Goal: Task Accomplishment & Management: Manage account settings

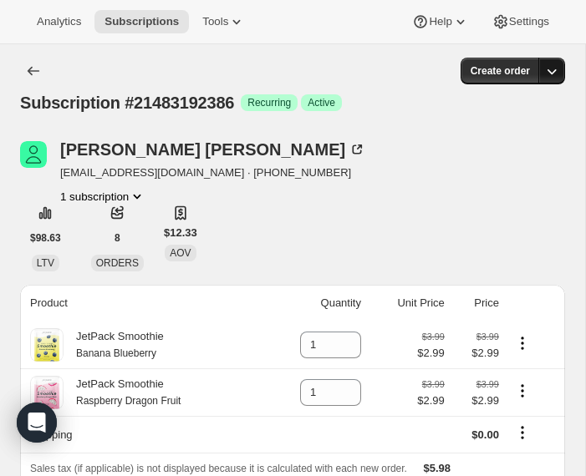
click at [521, 73] on icon "button" at bounding box center [551, 71] width 9 height 5
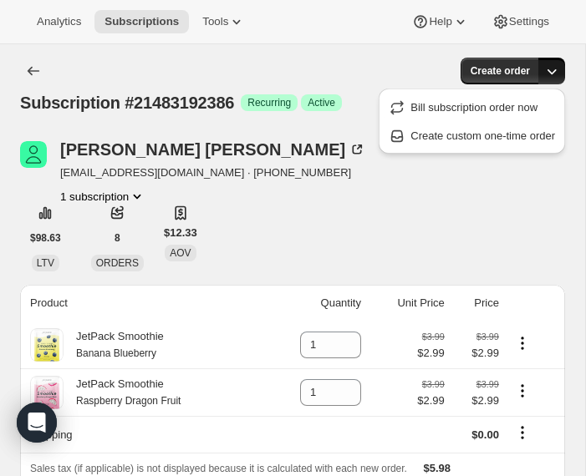
click at [521, 73] on icon "button" at bounding box center [551, 71] width 17 height 17
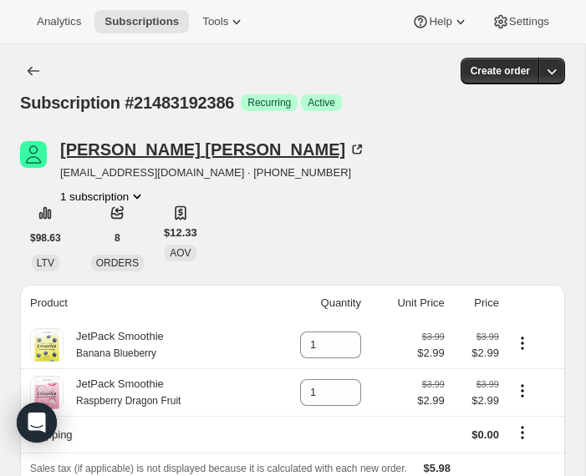
click at [357, 148] on icon at bounding box center [359, 147] width 5 height 5
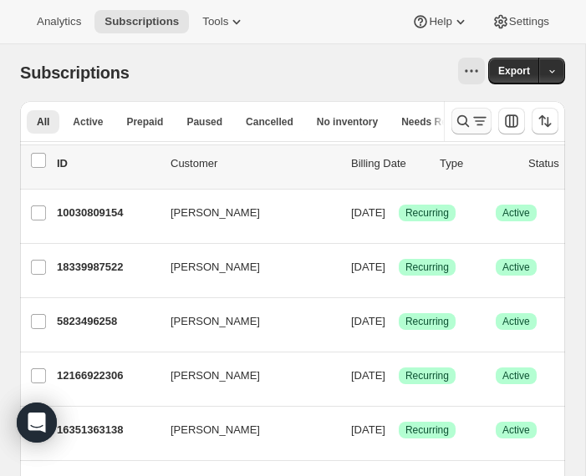
click at [460, 122] on icon "Search and filter results" at bounding box center [463, 121] width 17 height 17
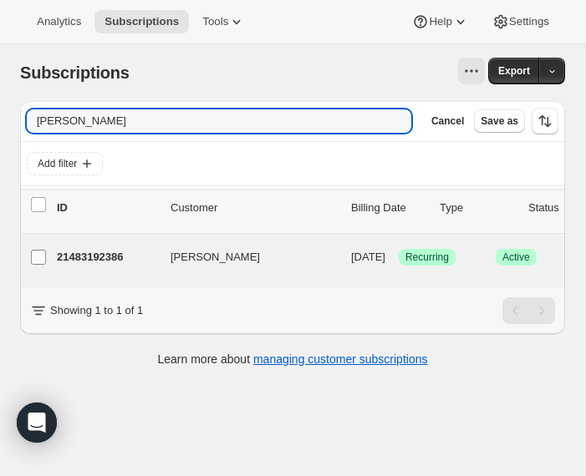
type input "[PERSON_NAME]"
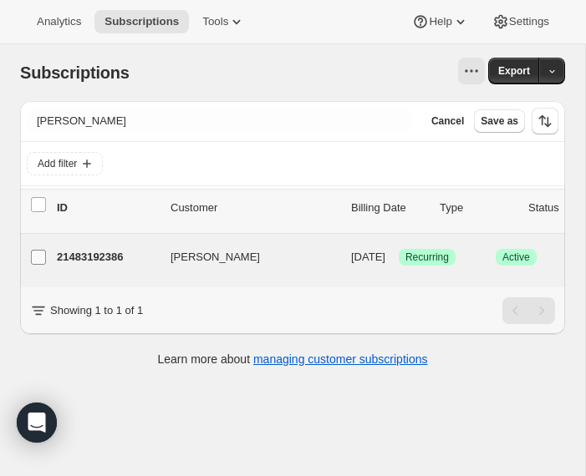
click at [44, 256] on input "[PERSON_NAME]" at bounding box center [38, 257] width 15 height 15
checkbox input "true"
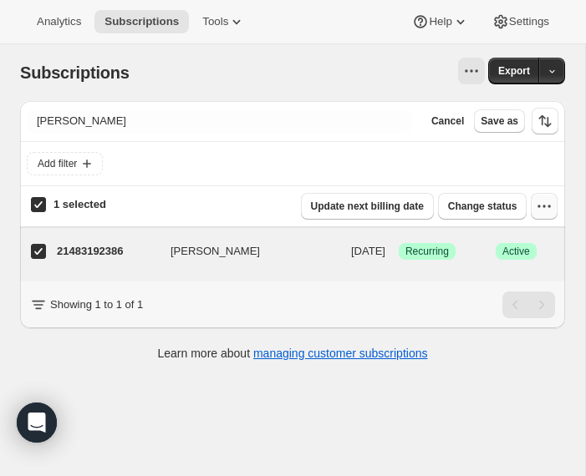
click at [541, 216] on button "button" at bounding box center [544, 206] width 27 height 27
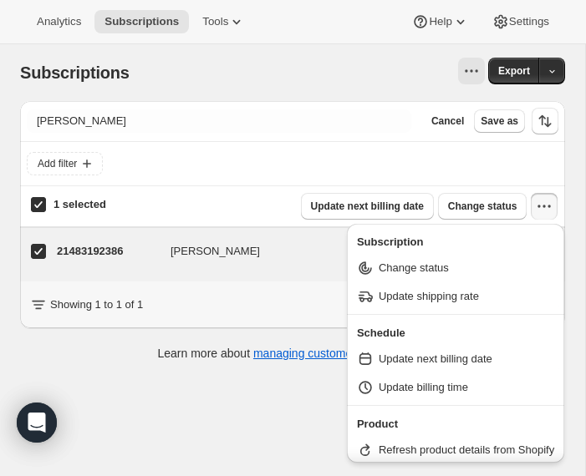
click at [541, 205] on icon "button" at bounding box center [544, 206] width 17 height 17
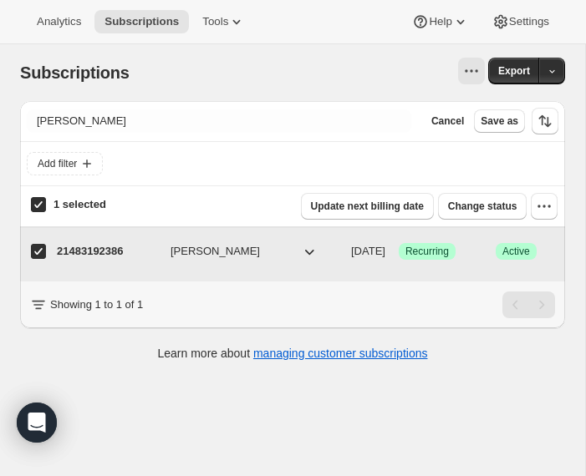
click at [143, 261] on div "21483192386 [PERSON_NAME] [DATE] Success Recurring Success Active 2 items $5.98" at bounding box center [415, 251] width 716 height 27
checkbox input "false"
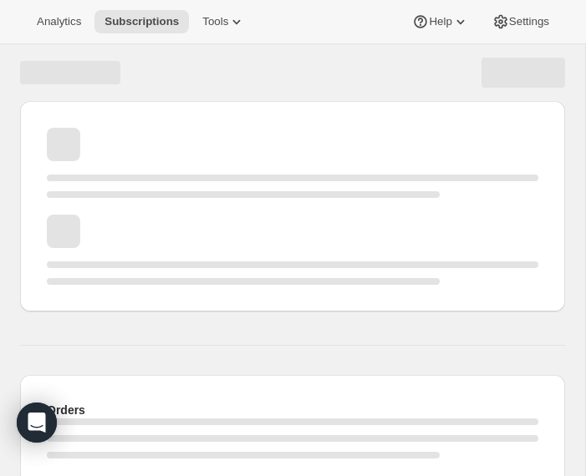
click at [143, 262] on div "Page loading" at bounding box center [292, 265] width 491 height 7
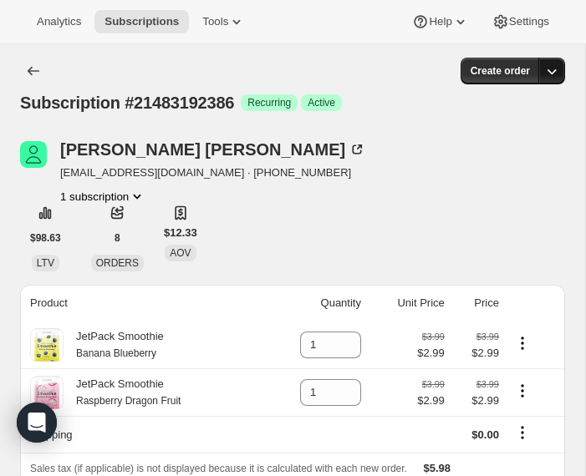
click at [550, 74] on icon "button" at bounding box center [551, 71] width 17 height 17
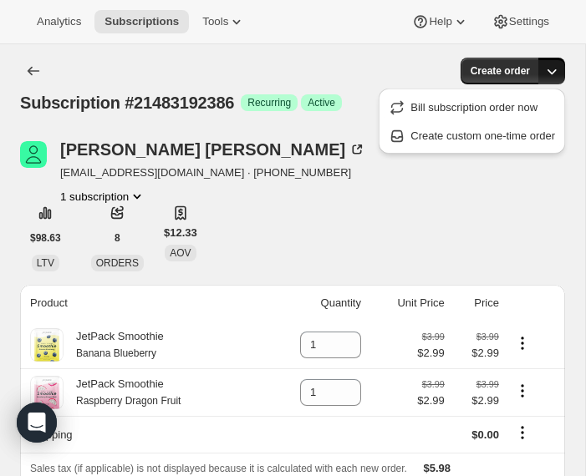
click at [550, 74] on icon "button" at bounding box center [551, 71] width 17 height 17
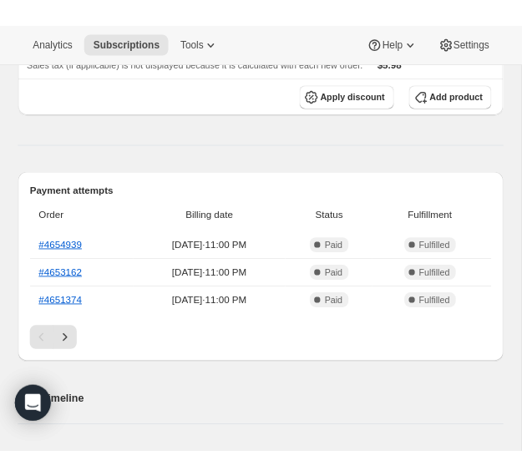
scroll to position [413, 0]
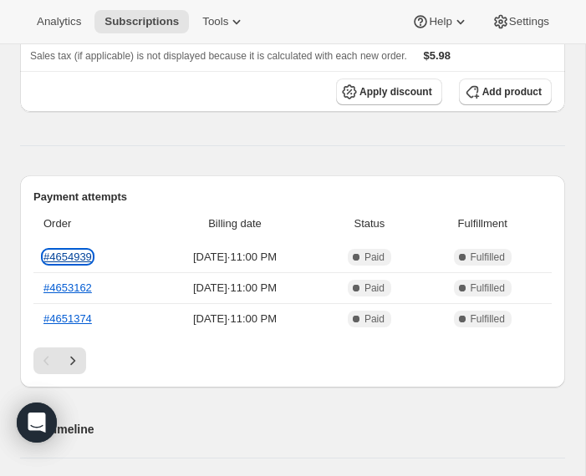
click at [80, 262] on link "#4654939" at bounding box center [67, 257] width 48 height 13
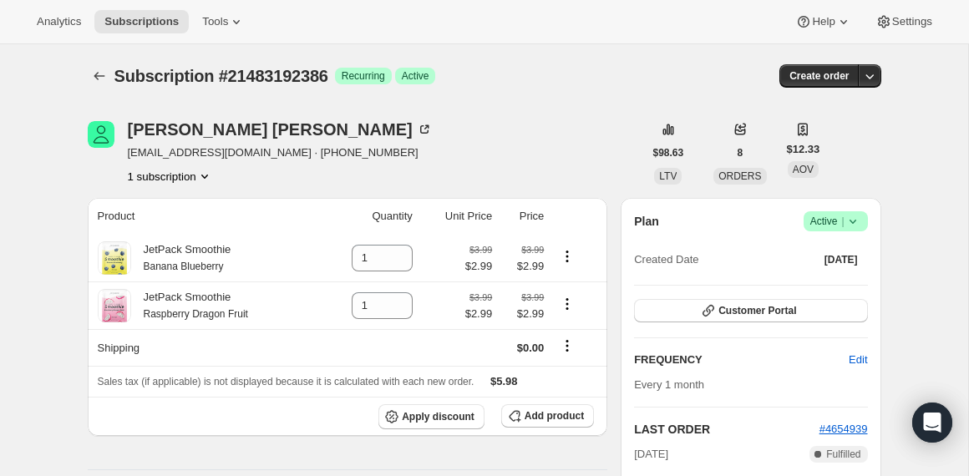
click at [585, 217] on icon at bounding box center [853, 221] width 17 height 17
click at [585, 273] on button "Cancel subscription" at bounding box center [829, 282] width 104 height 27
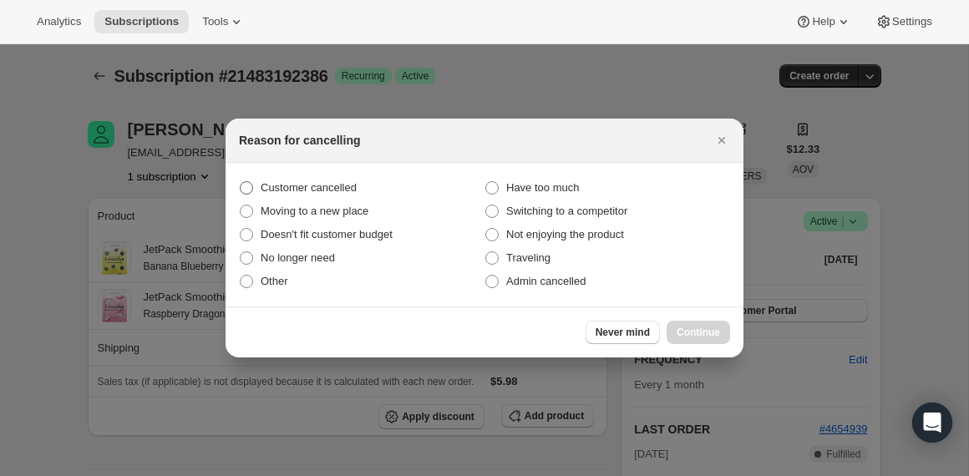
click at [326, 190] on span "Customer cancelled" at bounding box center [309, 187] width 96 height 13
click at [241, 182] on input "Customer cancelled" at bounding box center [240, 181] width 1 height 1
radio input "true"
click at [585, 333] on span "Continue" at bounding box center [698, 332] width 43 height 13
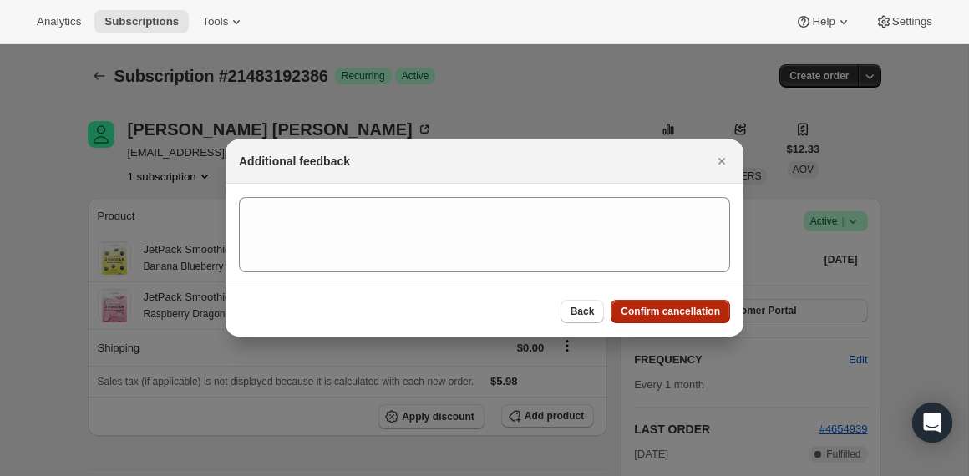
click at [585, 312] on span "Confirm cancellation" at bounding box center [670, 311] width 99 height 13
